Goal: Information Seeking & Learning: Compare options

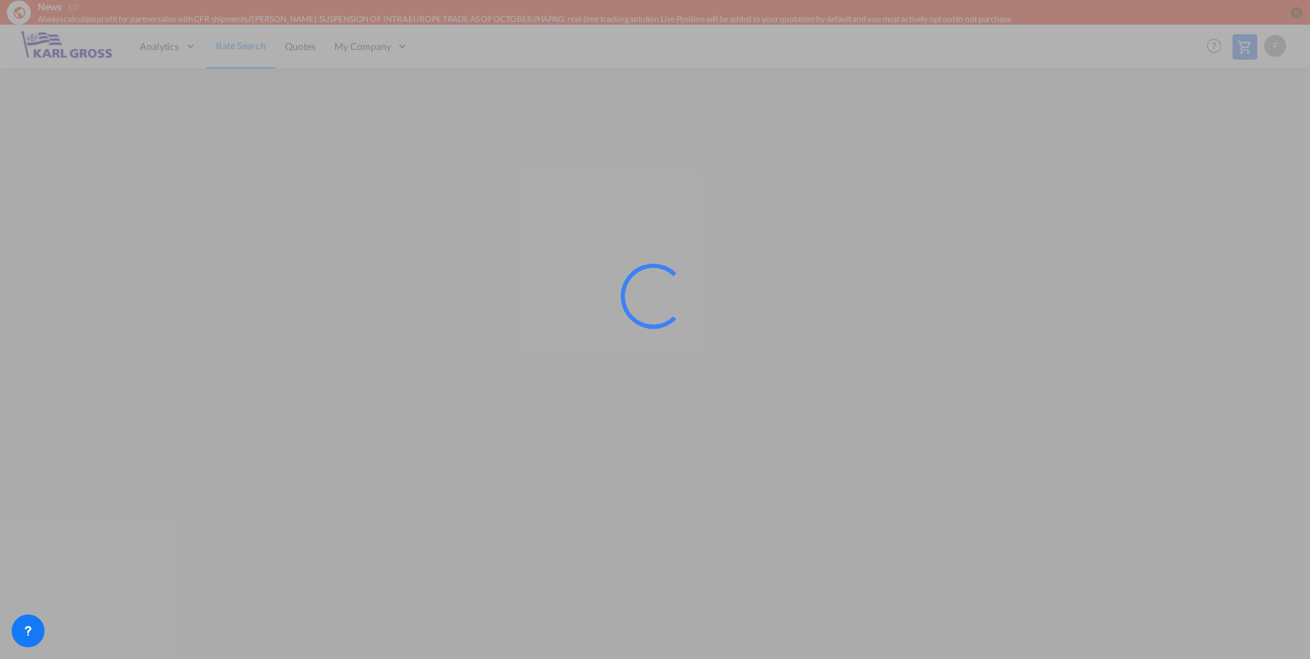
click at [795, 422] on div at bounding box center [655, 329] width 1310 height 659
click at [655, 535] on div at bounding box center [655, 329] width 1310 height 659
